Goal: Unclear: Browse casually

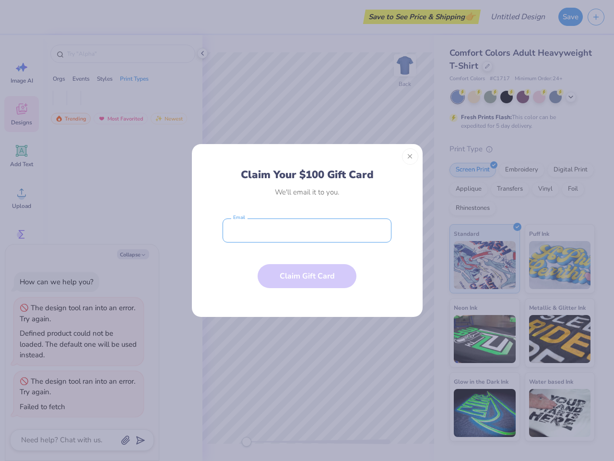
type textarea "x"
click at [307, 230] on input "email" at bounding box center [307, 230] width 169 height 24
click at [410, 156] on button "Close" at bounding box center [410, 156] width 16 height 16
